Goal: Check status: Check status

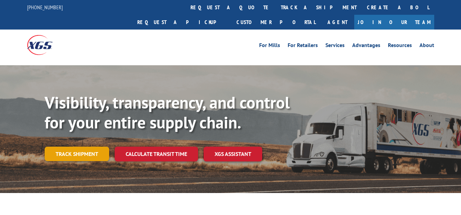
click at [86, 146] on link "Track shipment" at bounding box center [77, 153] width 64 height 14
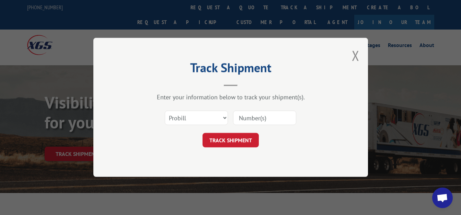
click at [187, 111] on div "Select category... Probill BOL PO" at bounding box center [196, 118] width 62 height 16
click at [165, 111] on select "Select category... Probill BOL PO" at bounding box center [196, 118] width 63 height 14
select select "bol"
click option "BOL" at bounding box center [0, 0] width 0 height 0
click at [257, 115] on input at bounding box center [264, 118] width 63 height 14
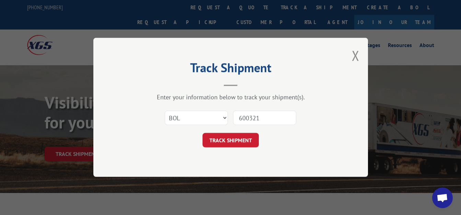
type input "6003210"
click button "TRACK SHIPMENT" at bounding box center [230, 140] width 56 height 14
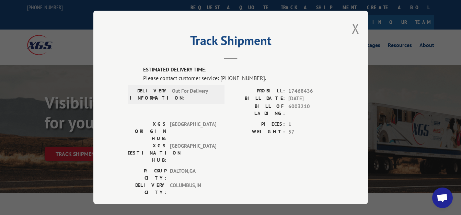
click at [354, 29] on div "Track Shipment ESTIMATED DELIVERY TIME: Please contact customer service: [PHONE…" at bounding box center [230, 107] width 274 height 193
click at [352, 25] on button "Close modal" at bounding box center [356, 28] width 8 height 18
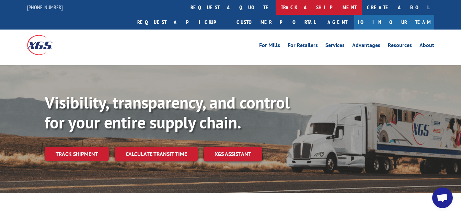
click at [275, 4] on link "track a shipment" at bounding box center [318, 7] width 86 height 15
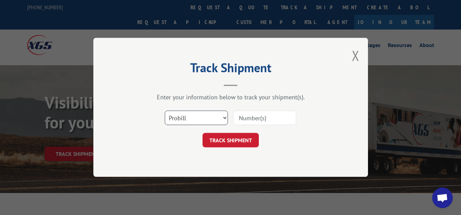
click at [165, 111] on select "Select category... Probill BOL PO" at bounding box center [196, 118] width 63 height 14
select select "bol"
click option "BOL" at bounding box center [0, 0] width 0 height 0
click at [266, 117] on input at bounding box center [264, 118] width 63 height 14
type input "6026252"
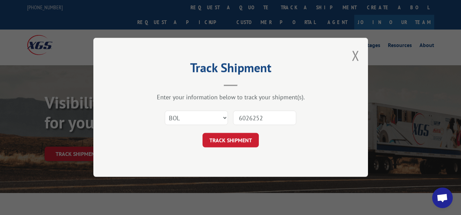
click button "TRACK SHIPMENT" at bounding box center [230, 140] width 56 height 14
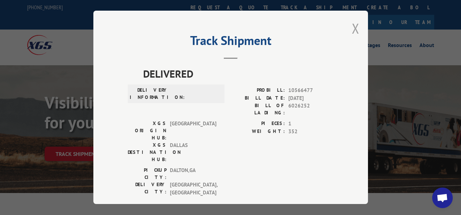
click at [353, 24] on button "Close modal" at bounding box center [356, 28] width 8 height 18
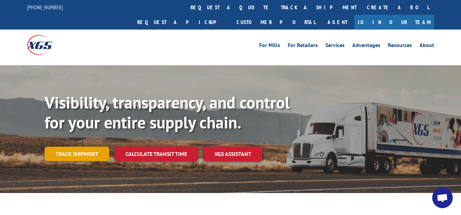
click at [76, 146] on link "Track shipment" at bounding box center [77, 153] width 64 height 14
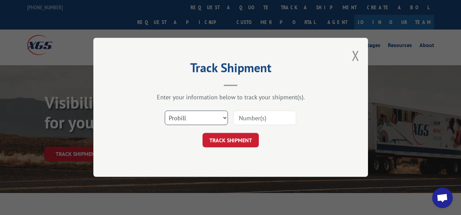
click at [165, 111] on select "Select category... Probill BOL PO" at bounding box center [196, 118] width 63 height 14
select select "bol"
click option "BOL" at bounding box center [0, 0] width 0 height 0
click at [264, 118] on input at bounding box center [264, 118] width 63 height 14
type input "6025977"
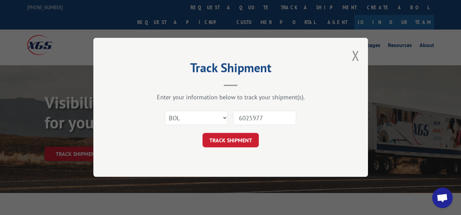
click button "TRACK SHIPMENT" at bounding box center [230, 140] width 56 height 14
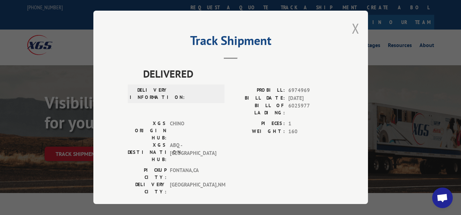
click at [352, 23] on button "Close modal" at bounding box center [356, 28] width 8 height 18
